Goal: Use online tool/utility: Utilize a website feature to perform a specific function

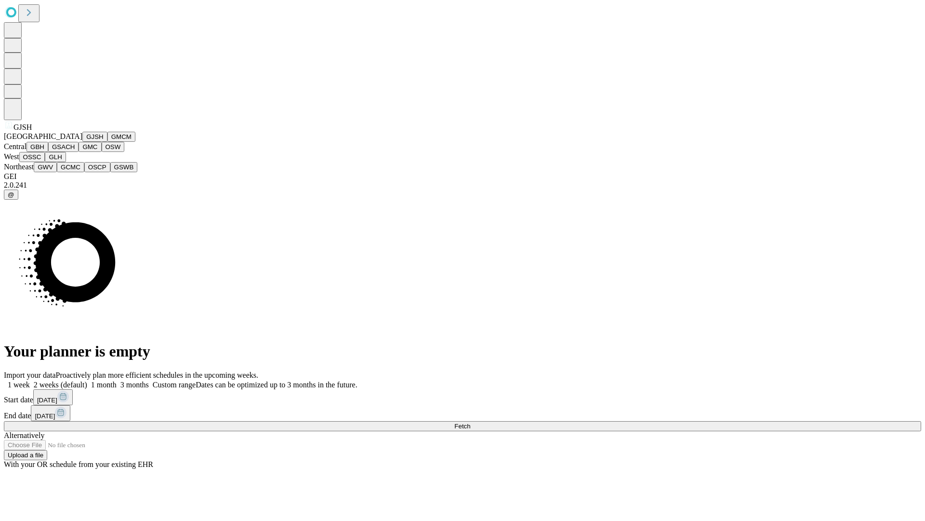
click at [82, 142] on button "GJSH" at bounding box center [94, 137] width 25 height 10
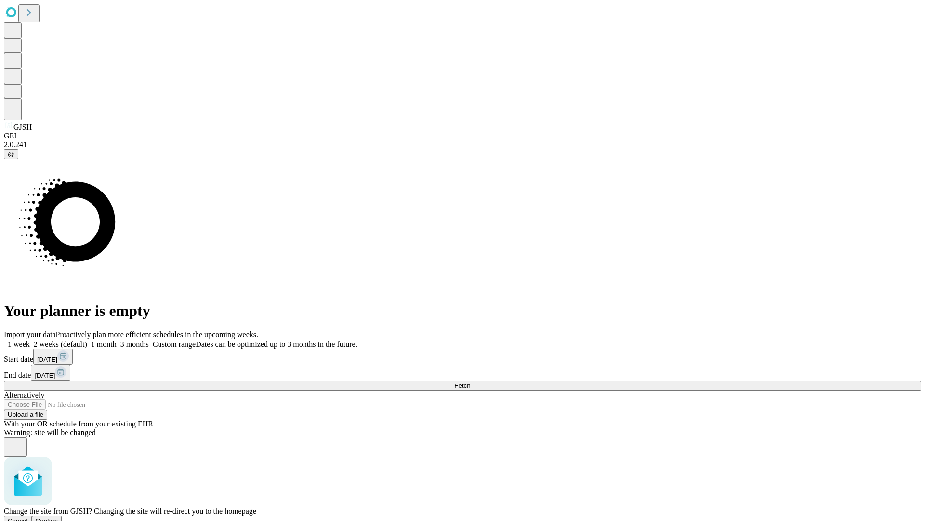
click at [58, 517] on span "Confirm" at bounding box center [47, 520] width 23 height 7
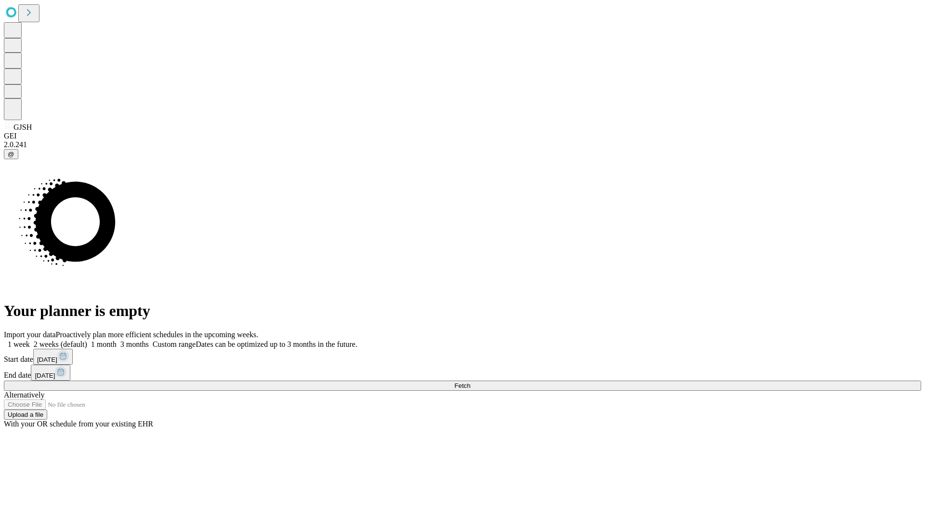
click at [117, 340] on label "1 month" at bounding box center [101, 344] width 29 height 8
click at [470, 382] on span "Fetch" at bounding box center [462, 385] width 16 height 7
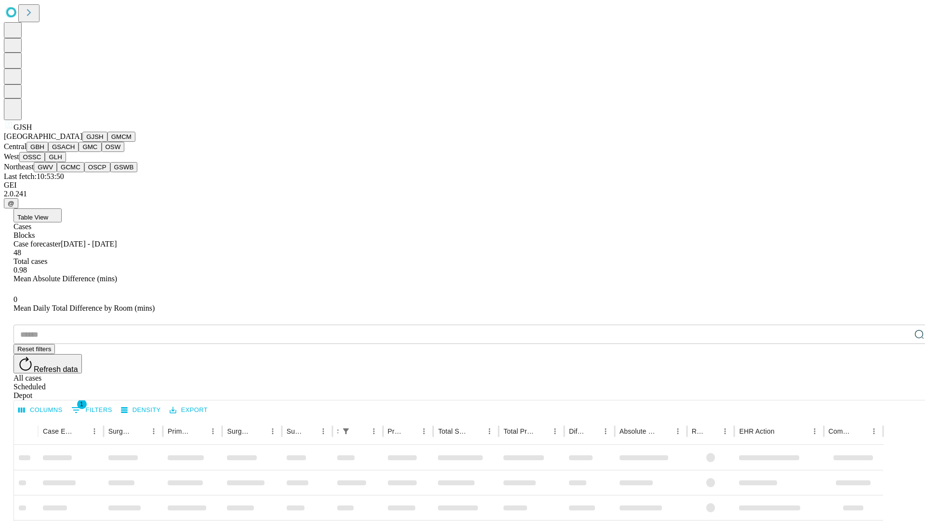
click at [107, 142] on button "GMCM" at bounding box center [121, 137] width 28 height 10
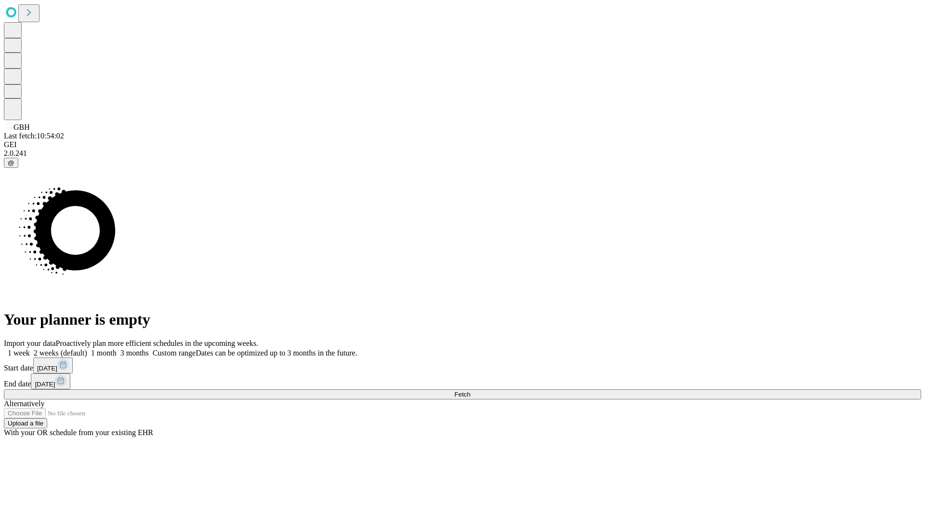
click at [117, 348] on label "1 month" at bounding box center [101, 352] width 29 height 8
click at [470, 390] on span "Fetch" at bounding box center [462, 393] width 16 height 7
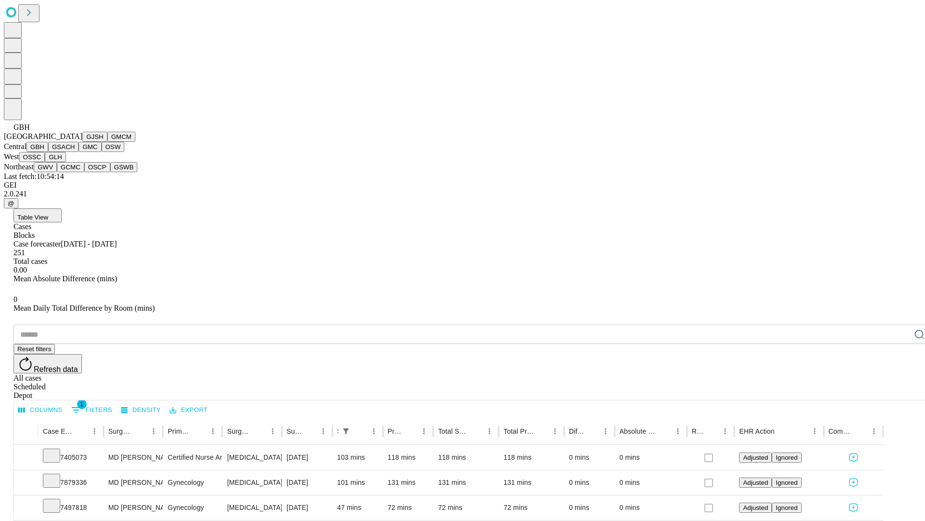
click at [75, 152] on button "GSACH" at bounding box center [63, 147] width 30 height 10
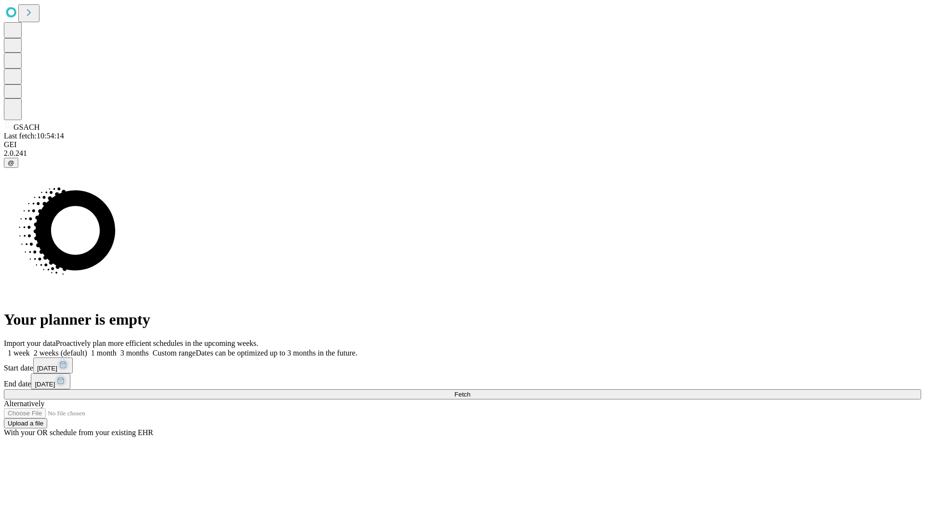
click at [117, 348] on label "1 month" at bounding box center [101, 352] width 29 height 8
click at [470, 390] on span "Fetch" at bounding box center [462, 393] width 16 height 7
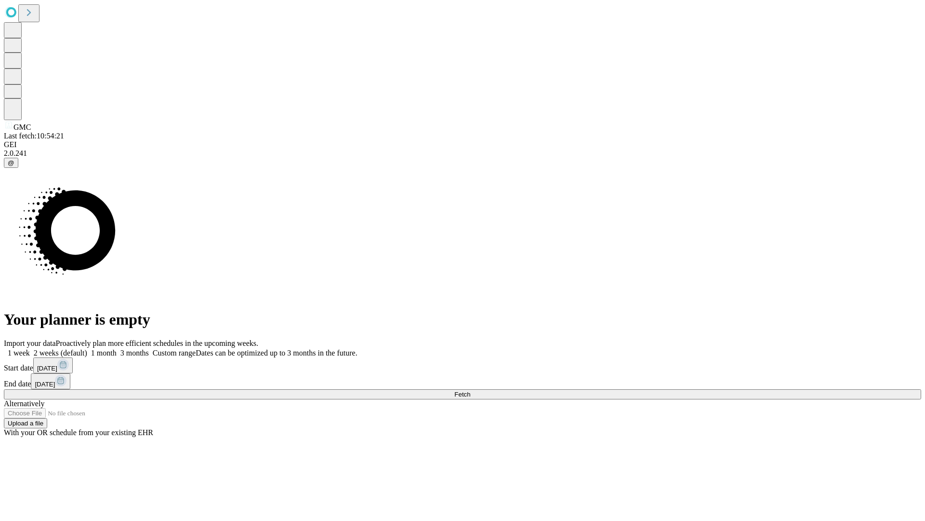
click at [117, 348] on label "1 month" at bounding box center [101, 352] width 29 height 8
click at [470, 390] on span "Fetch" at bounding box center [462, 393] width 16 height 7
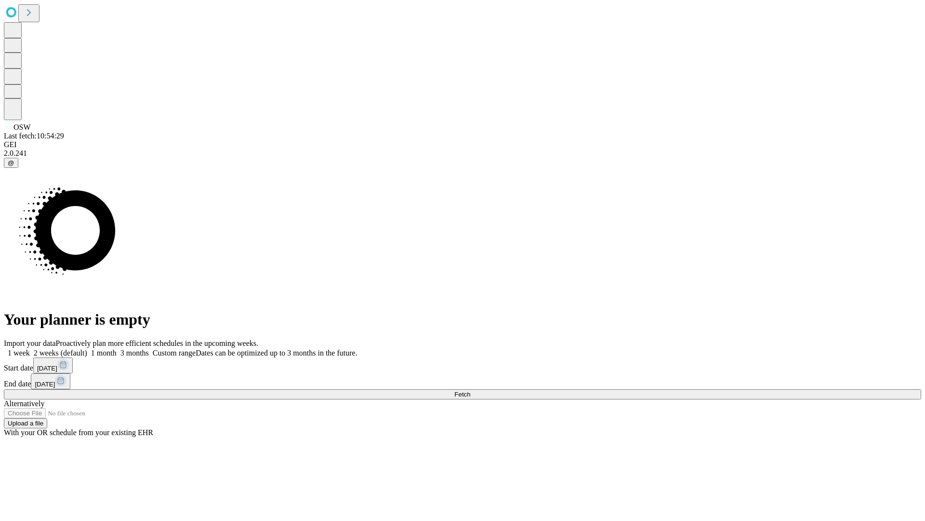
click at [117, 348] on label "1 month" at bounding box center [101, 352] width 29 height 8
click at [470, 390] on span "Fetch" at bounding box center [462, 393] width 16 height 7
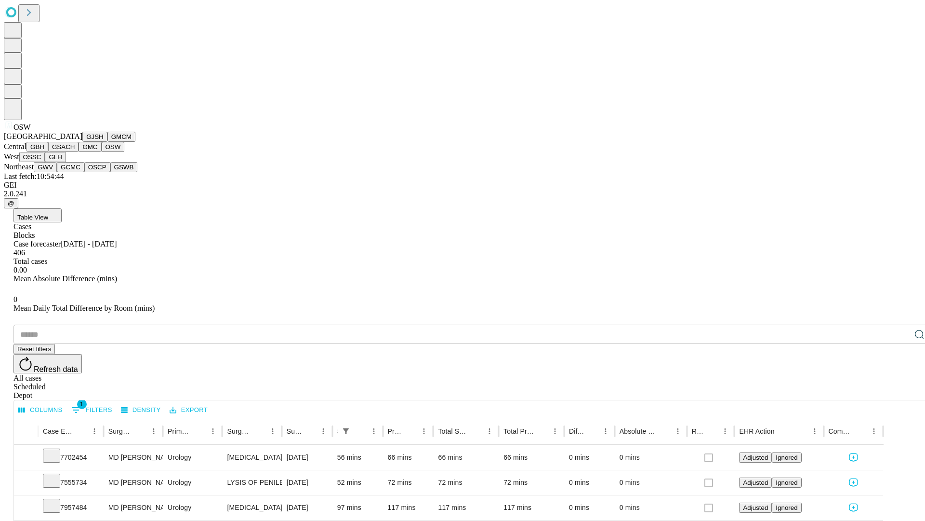
click at [45, 162] on button "OSSC" at bounding box center [32, 157] width 26 height 10
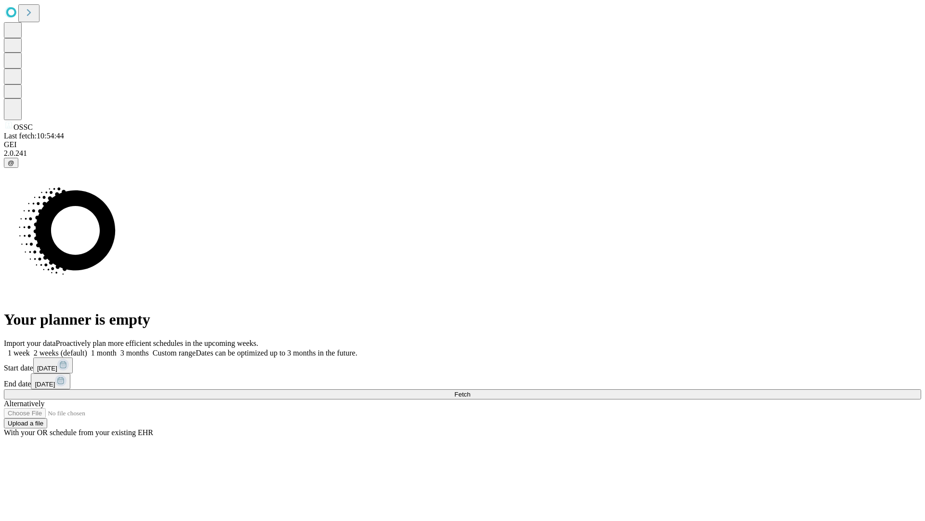
click at [470, 390] on span "Fetch" at bounding box center [462, 393] width 16 height 7
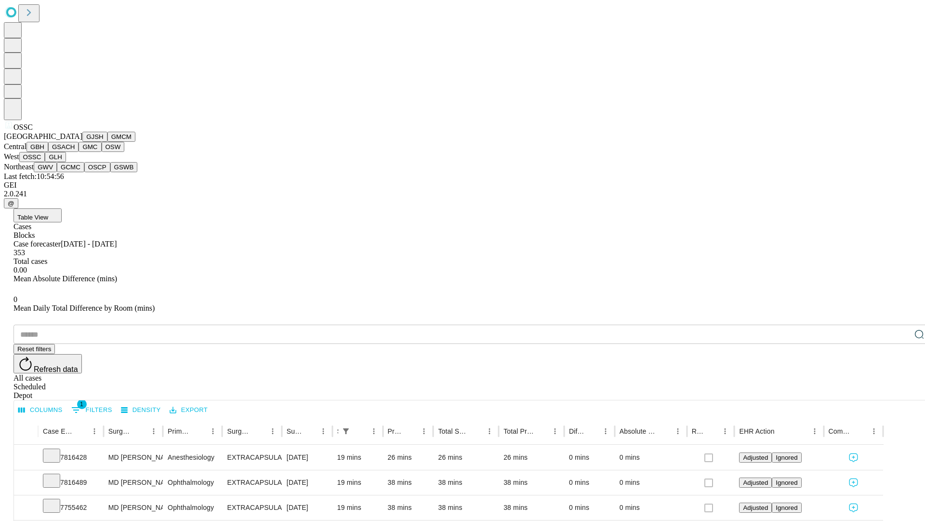
click at [66, 162] on button "GLH" at bounding box center [55, 157] width 21 height 10
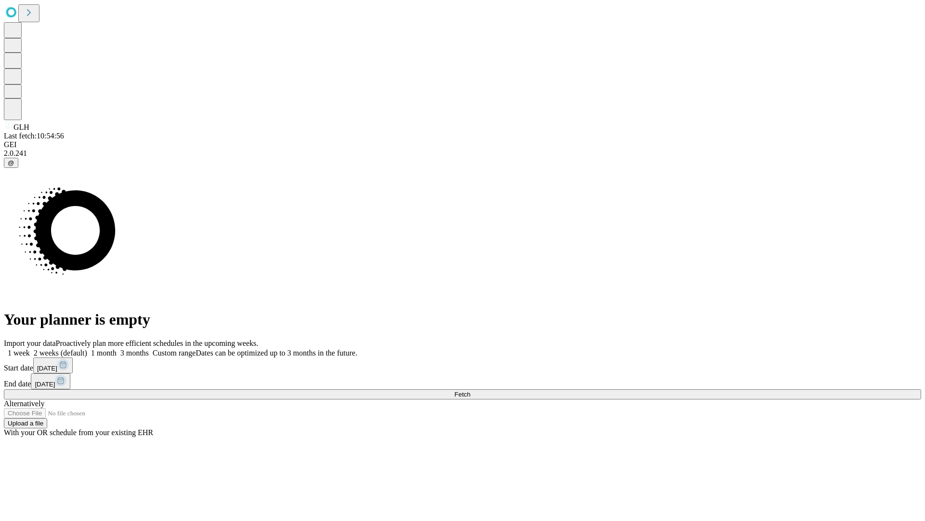
click at [117, 348] on label "1 month" at bounding box center [101, 352] width 29 height 8
click at [470, 390] on span "Fetch" at bounding box center [462, 393] width 16 height 7
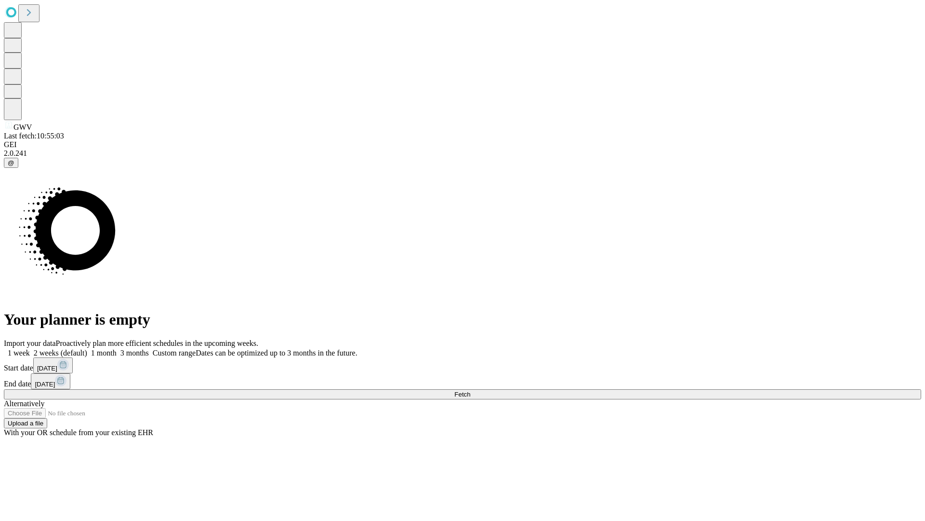
click at [117, 348] on label "1 month" at bounding box center [101, 352] width 29 height 8
click at [470, 390] on span "Fetch" at bounding box center [462, 393] width 16 height 7
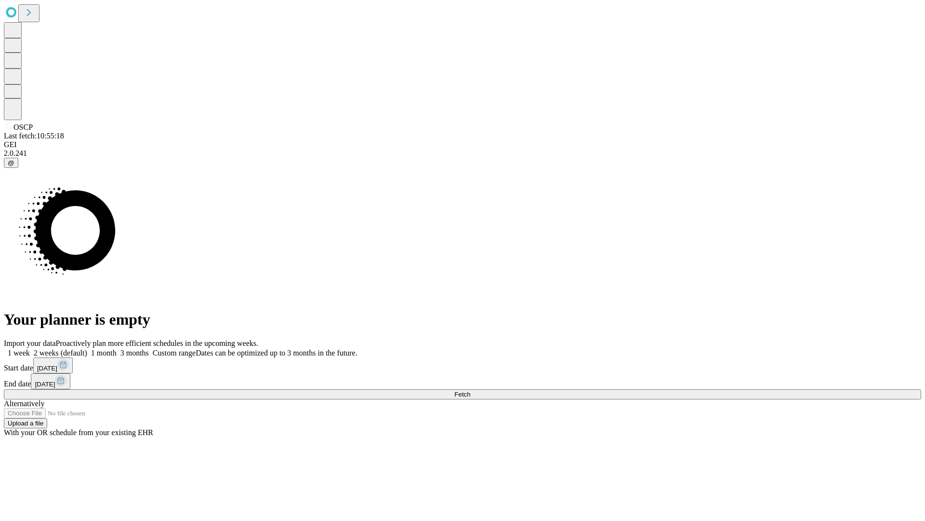
click at [117, 348] on label "1 month" at bounding box center [101, 352] width 29 height 8
click at [470, 390] on span "Fetch" at bounding box center [462, 393] width 16 height 7
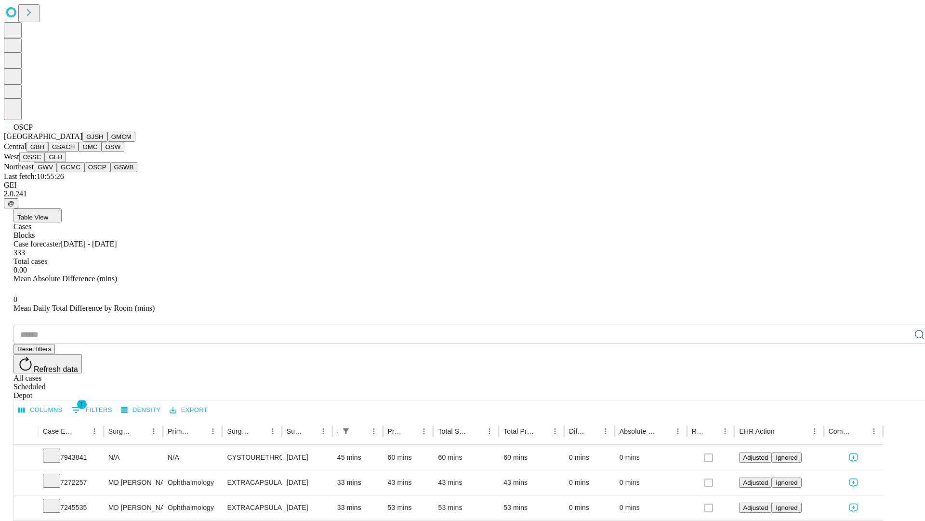
click at [110, 172] on button "GSWB" at bounding box center [123, 167] width 27 height 10
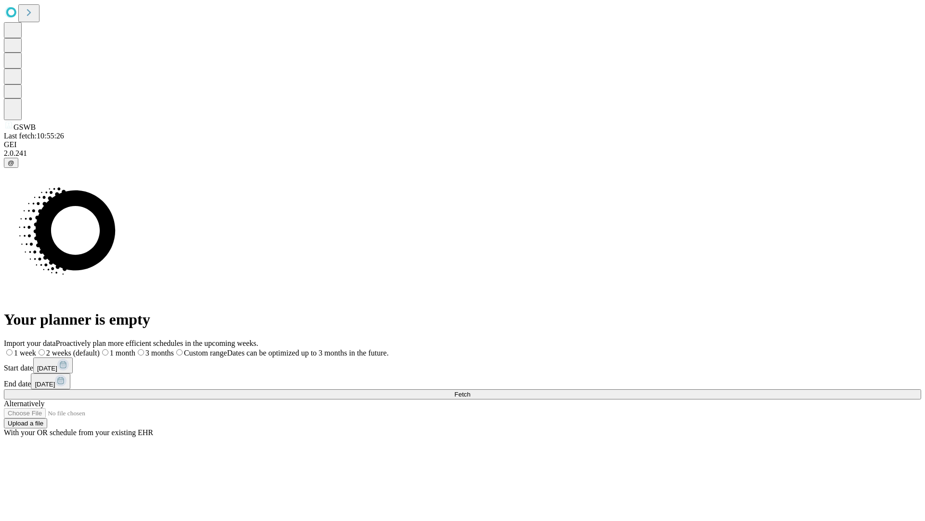
click at [135, 348] on label "1 month" at bounding box center [118, 352] width 36 height 8
click at [470, 390] on span "Fetch" at bounding box center [462, 393] width 16 height 7
